Goal: Task Accomplishment & Management: Manage account settings

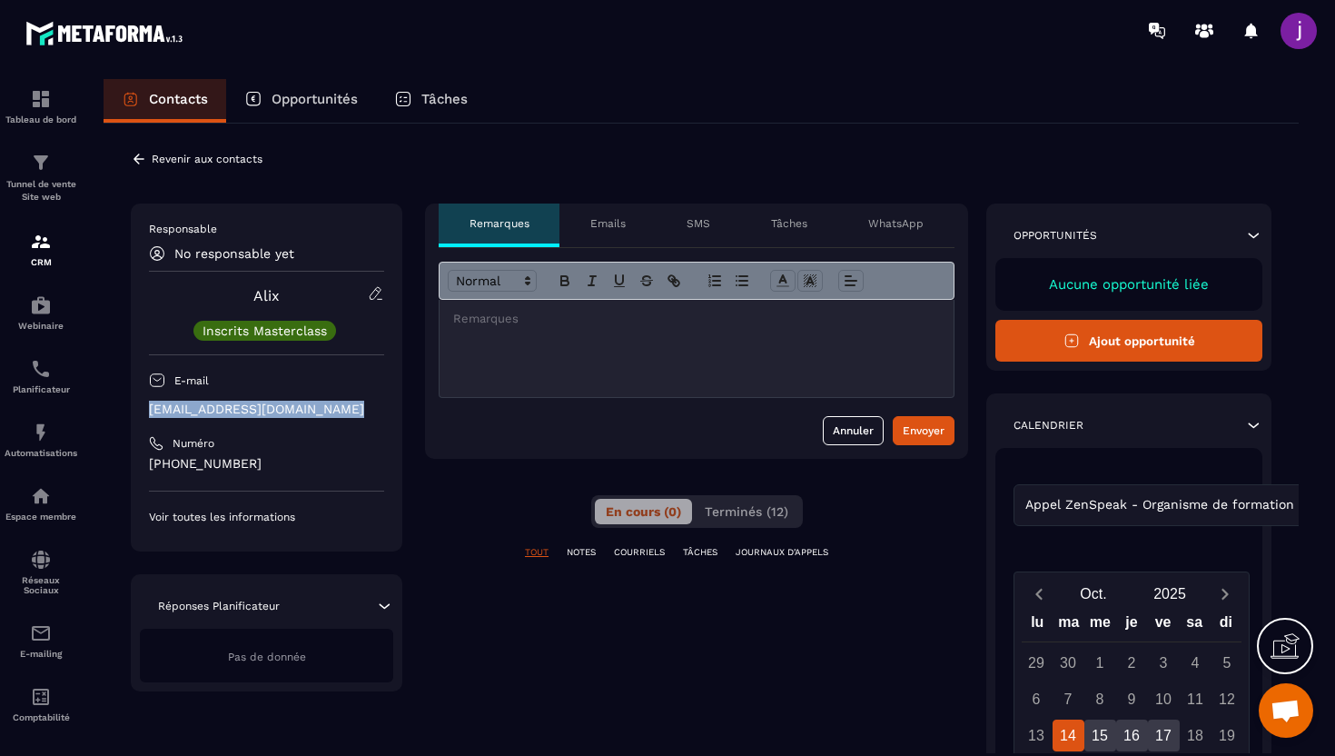
drag, startPoint x: 342, startPoint y: 409, endPoint x: 131, endPoint y: 413, distance: 210.8
click at [131, 413] on div "Responsable No responsable yet Alix Inscrits Masterclass E-mail [EMAIL_ADDRESS]…" at bounding box center [267, 377] width 272 height 348
copy p "[EMAIL_ADDRESS][DOMAIN_NAME]"
click at [143, 151] on icon at bounding box center [139, 159] width 16 height 16
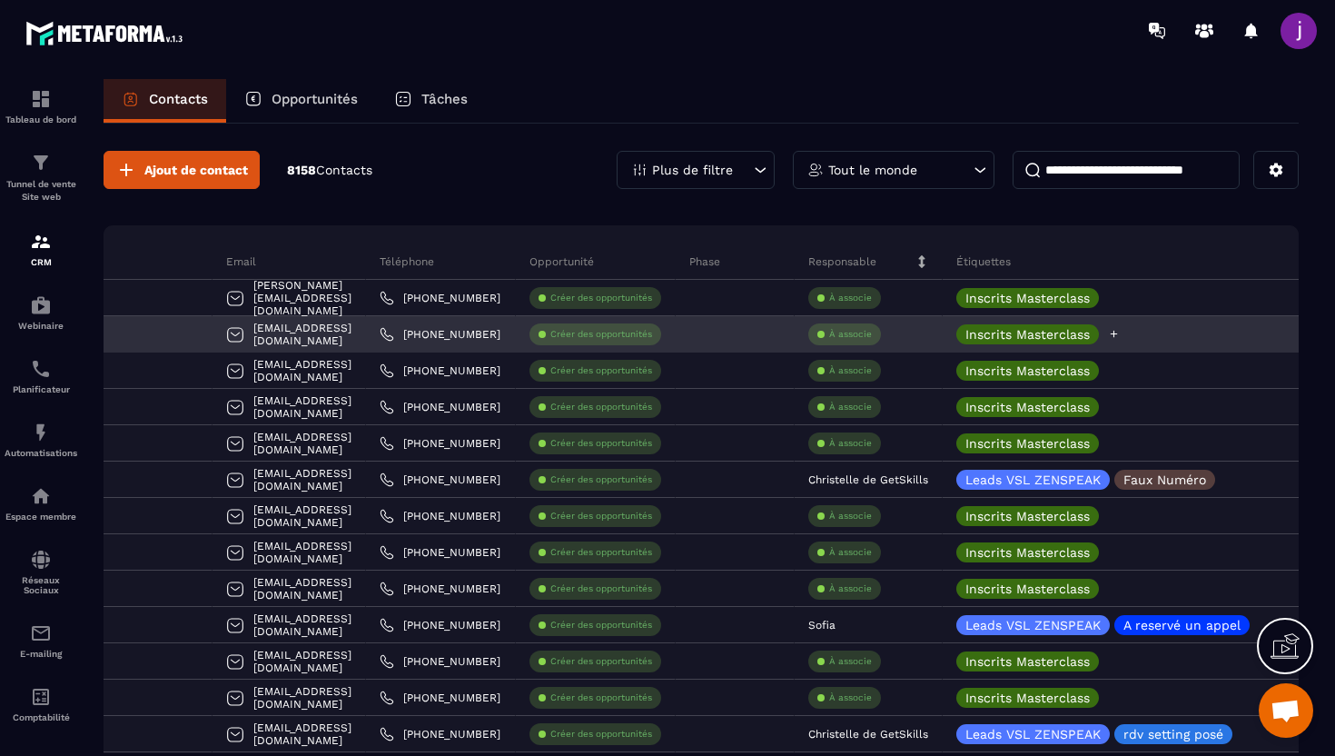
scroll to position [0, 165]
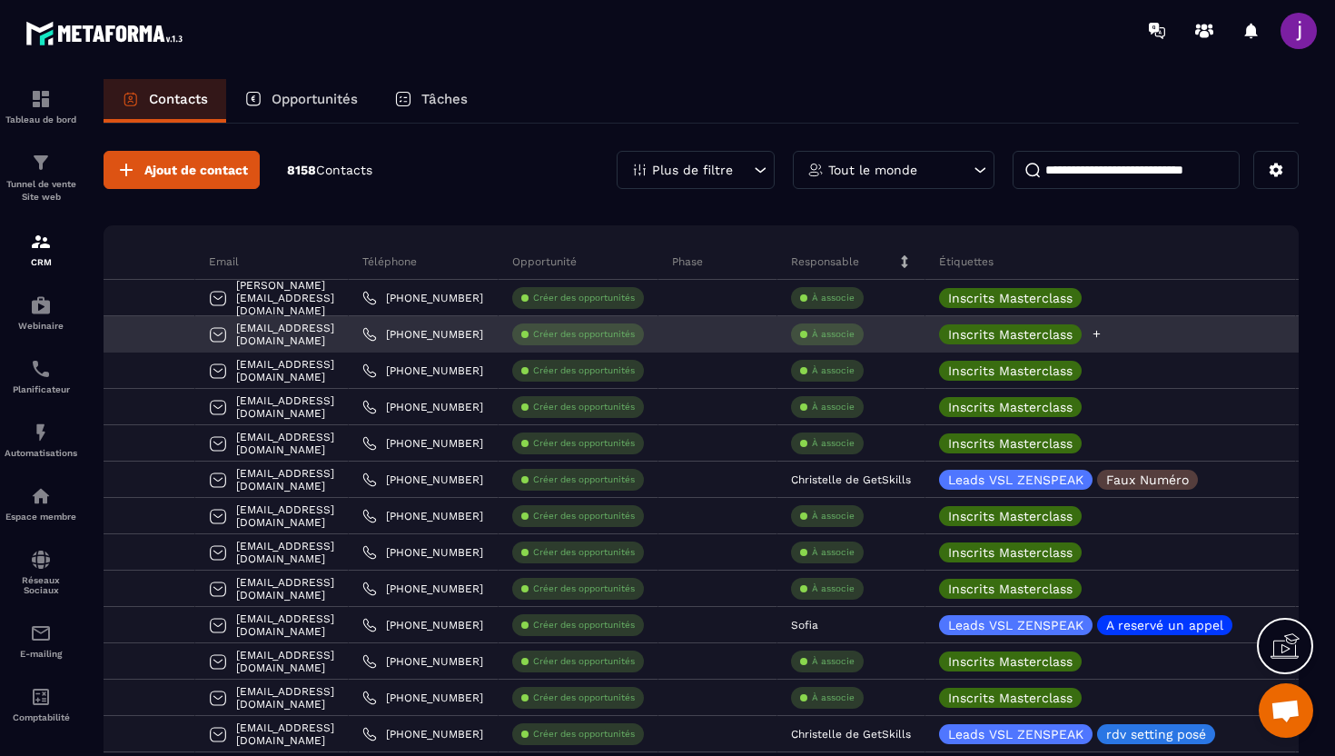
click at [1180, 333] on div "Inscrits Masterclass" at bounding box center [1111, 334] width 371 height 36
click at [1103, 338] on icon at bounding box center [1097, 334] width 12 height 12
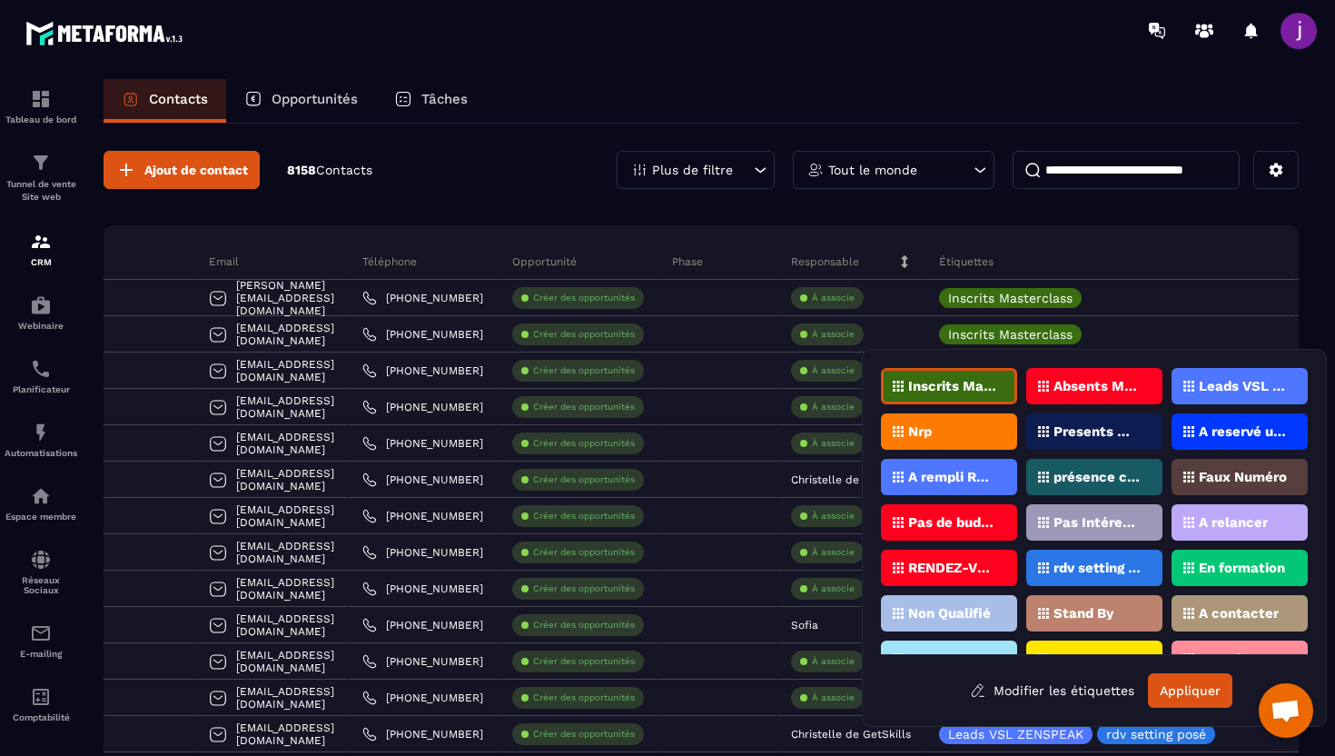
click at [1103, 470] on div "présence confirmée" at bounding box center [1095, 477] width 136 height 36
click at [1185, 684] on button "Appliquer" at bounding box center [1190, 690] width 84 height 35
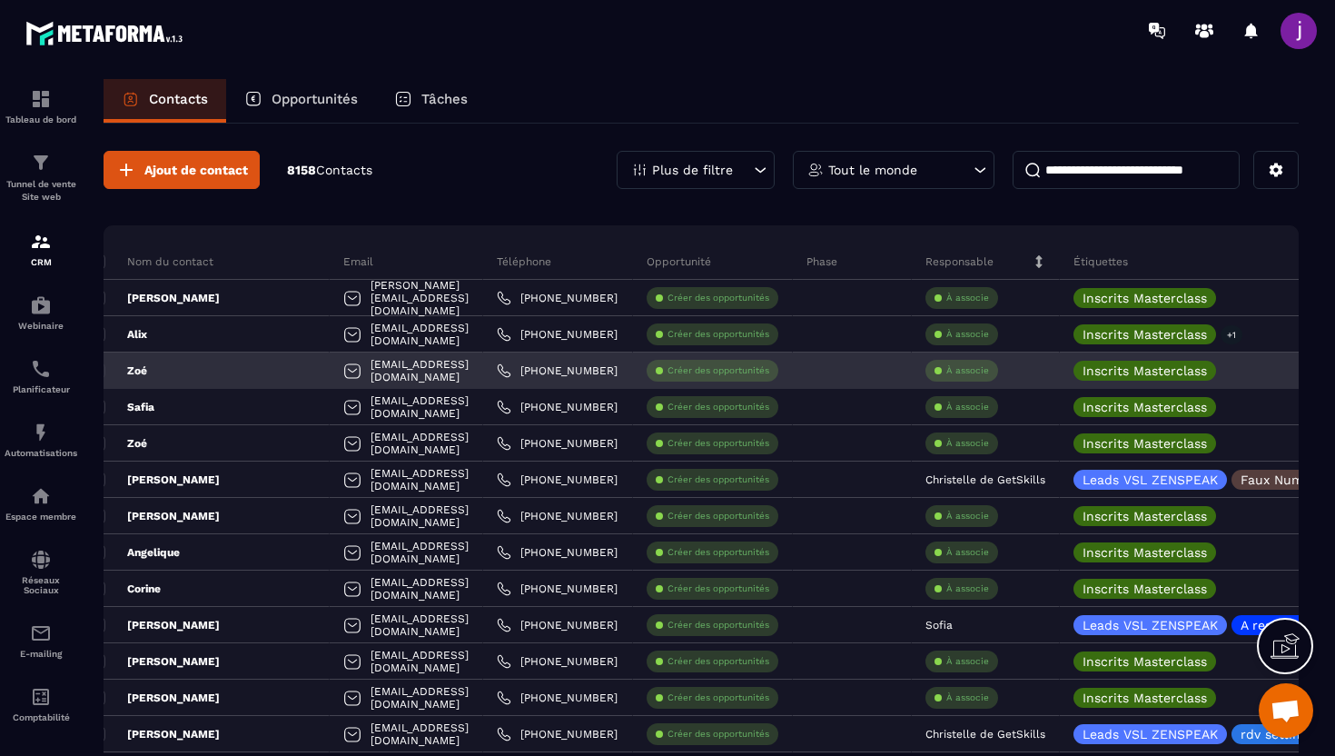
scroll to position [0, 0]
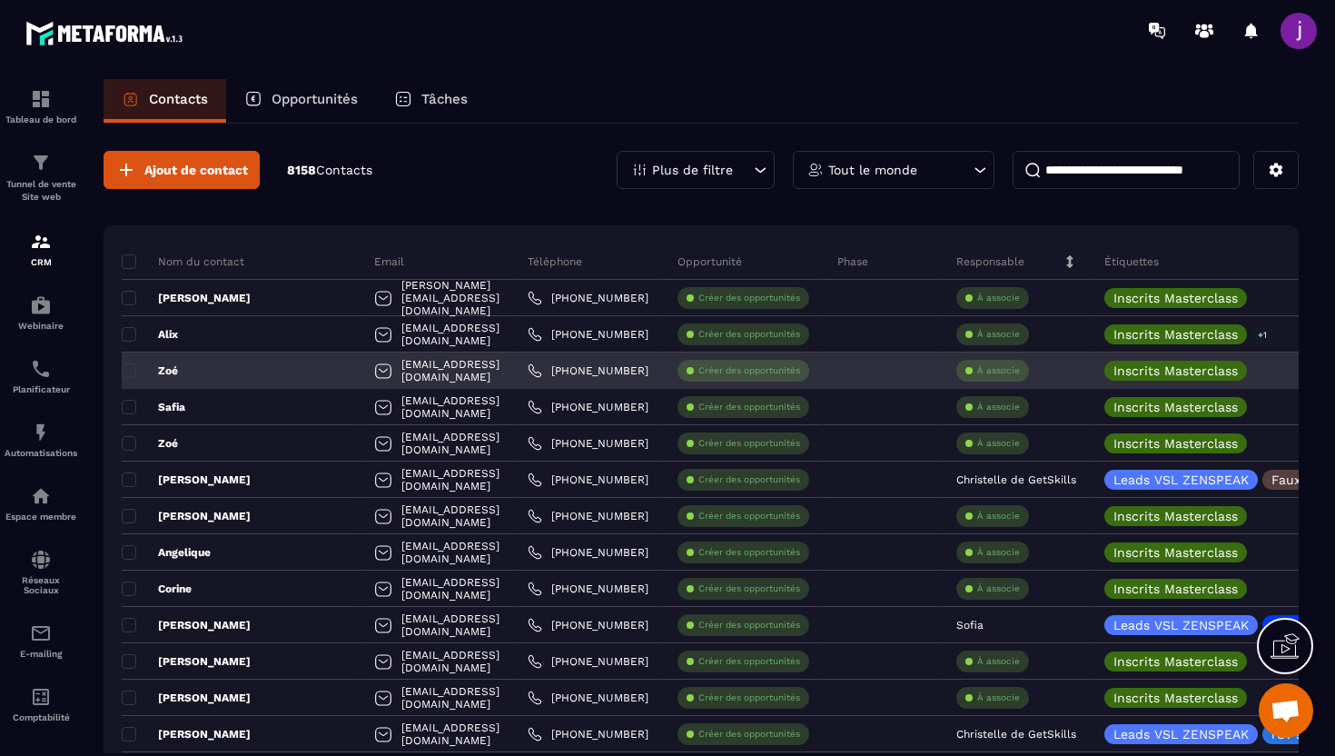
click at [274, 362] on div "Zoé" at bounding box center [241, 370] width 239 height 36
